Goal: Find contact information: Find contact information

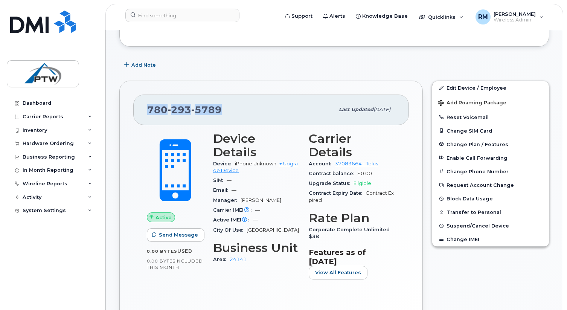
scroll to position [171, 0]
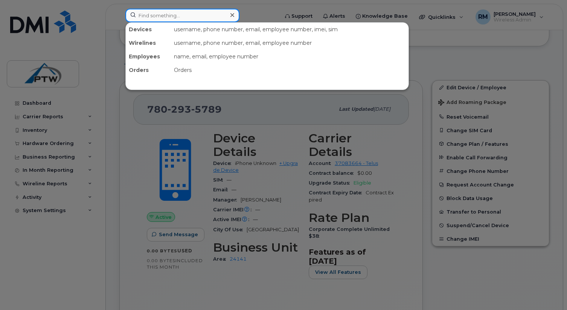
click at [168, 17] on input at bounding box center [182, 16] width 114 height 14
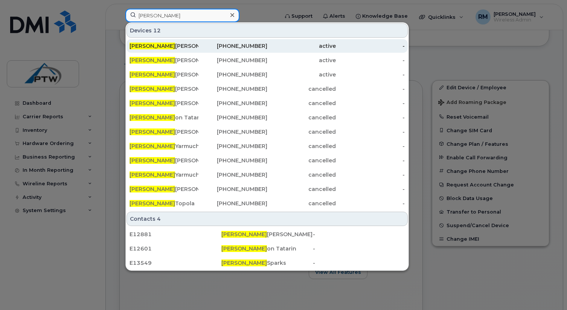
type input "brett"
click at [163, 46] on div "Brett Knapp" at bounding box center [163, 46] width 69 height 8
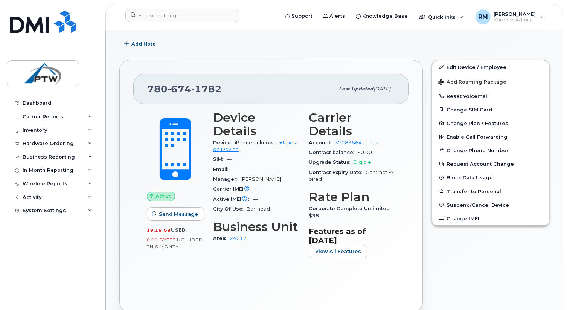
scroll to position [164, 0]
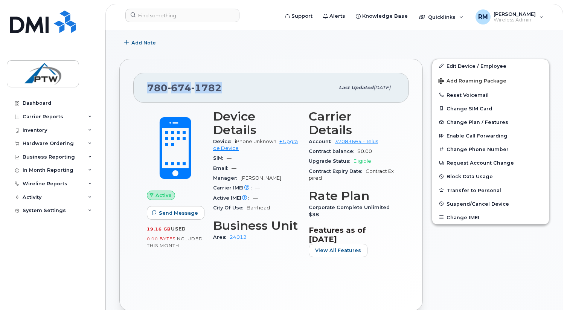
drag, startPoint x: 220, startPoint y: 86, endPoint x: 145, endPoint y: 86, distance: 74.9
click at [145, 86] on div "[PHONE_NUMBER] Last updated [DATE]" at bounding box center [270, 88] width 275 height 30
copy span "[PHONE_NUMBER]"
